Goal: Task Accomplishment & Management: Use online tool/utility

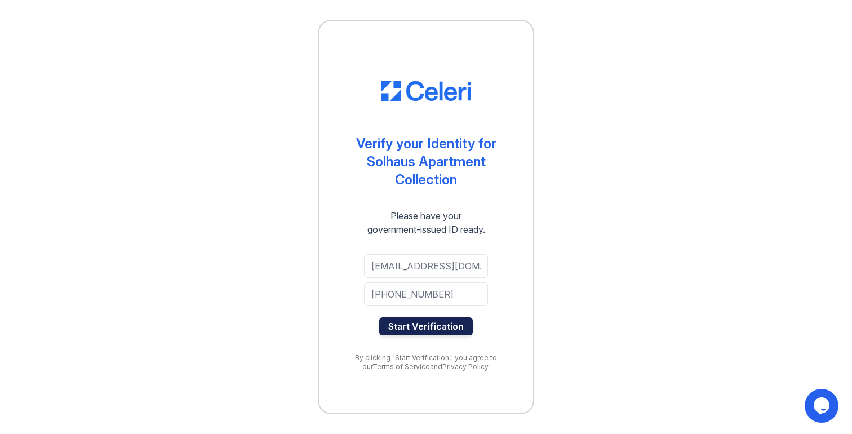
click at [434, 331] on button "Start Verification" at bounding box center [425, 326] width 93 height 18
